Goal: Navigation & Orientation: Find specific page/section

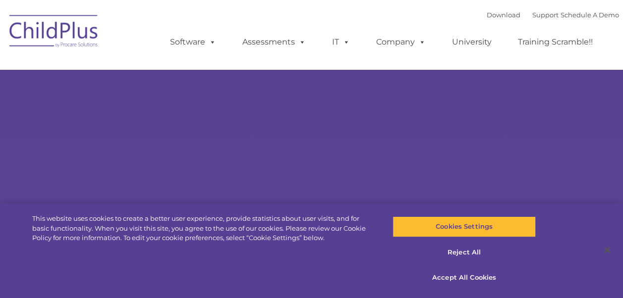
select select "MEDIUM"
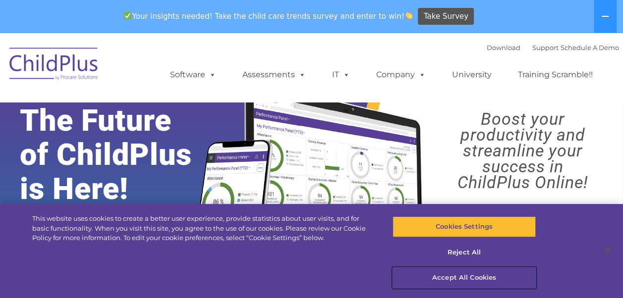
click at [442, 279] on button "Accept All Cookies" at bounding box center [464, 278] width 143 height 21
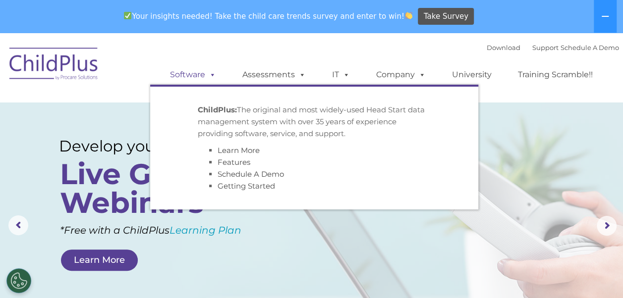
click at [193, 77] on link "Software" at bounding box center [193, 75] width 66 height 20
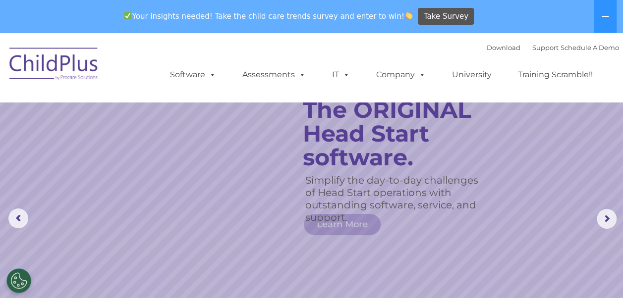
scroll to position [5, 0]
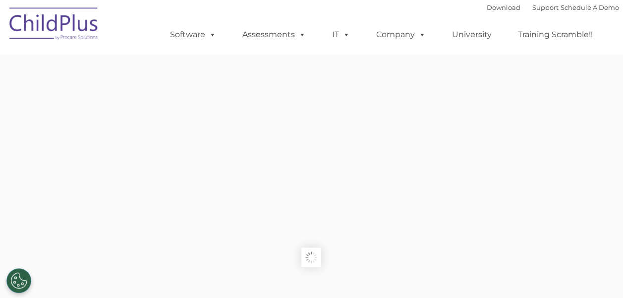
type input ""
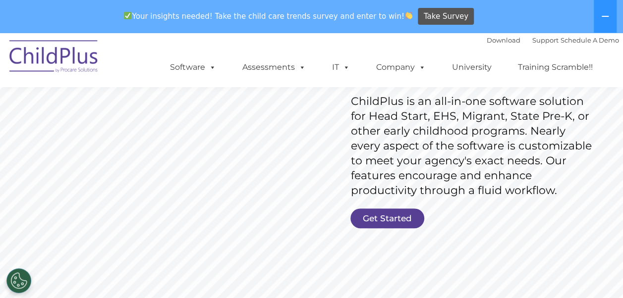
scroll to position [162, 0]
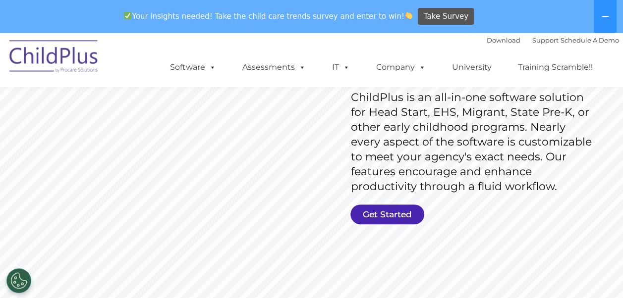
click at [374, 212] on link "Get Started" at bounding box center [387, 215] width 74 height 20
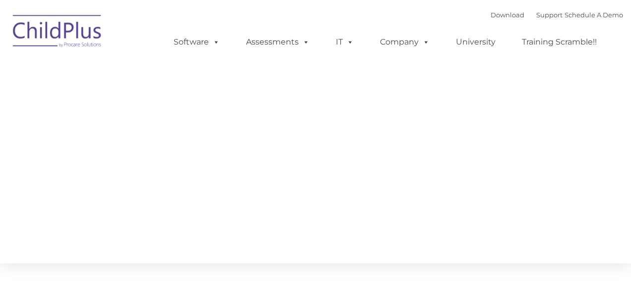
type input ""
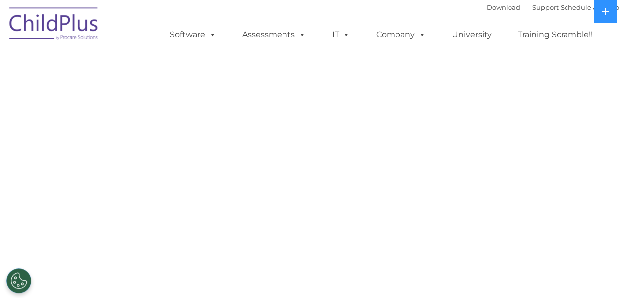
select select "MEDIUM"
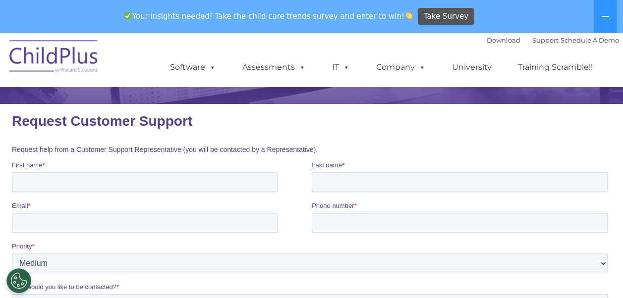
scroll to position [52, 0]
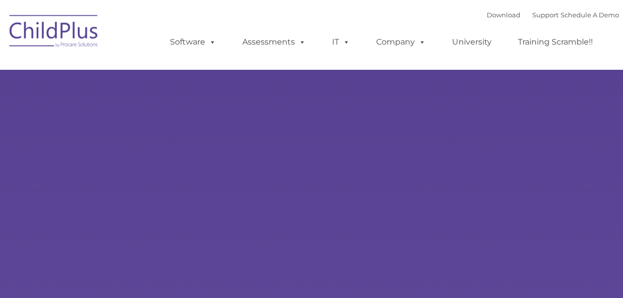
type input ""
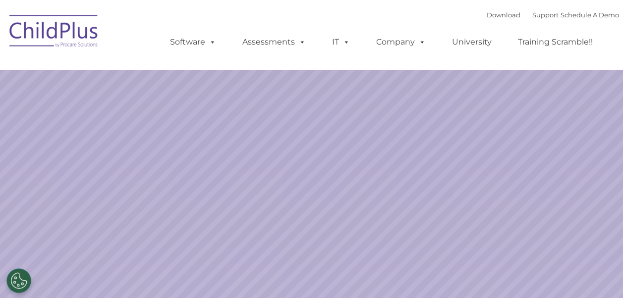
select select "MEDIUM"
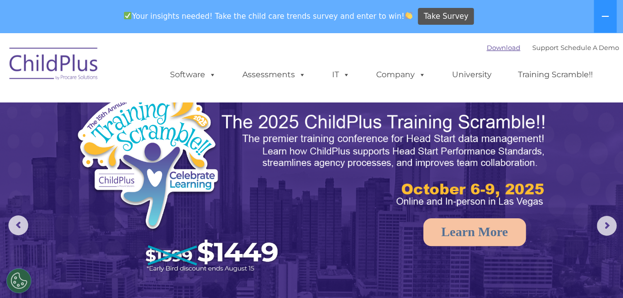
click at [487, 49] on link "Download" at bounding box center [504, 48] width 34 height 8
